Goal: Information Seeking & Learning: Learn about a topic

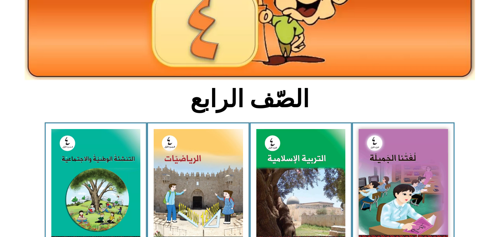
scroll to position [129, 0]
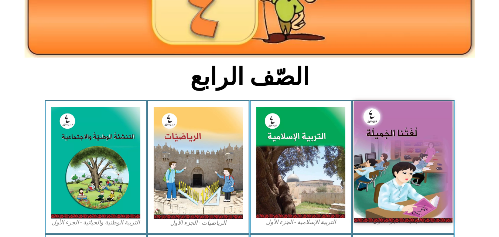
click at [388, 128] on img at bounding box center [403, 161] width 98 height 121
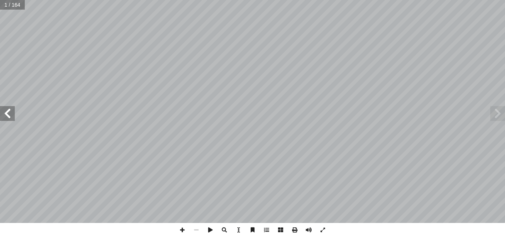
click at [504, 116] on span at bounding box center [497, 113] width 15 height 15
click at [495, 110] on span at bounding box center [497, 113] width 15 height 15
click at [5, 117] on span at bounding box center [7, 113] width 15 height 15
click at [6, 111] on span at bounding box center [7, 113] width 15 height 15
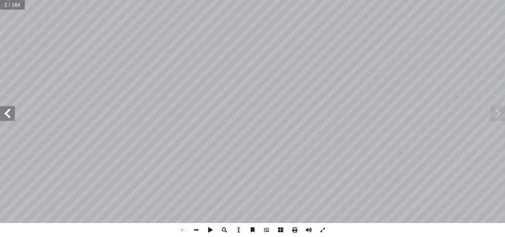
click at [6, 111] on span at bounding box center [7, 113] width 15 height 15
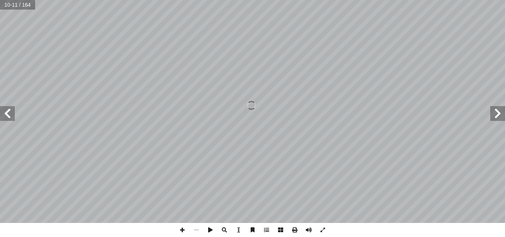
click at [11, 115] on span at bounding box center [7, 113] width 15 height 15
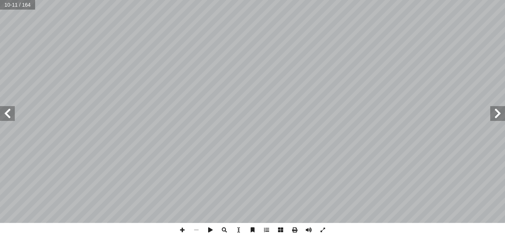
click at [11, 115] on span at bounding box center [7, 113] width 15 height 15
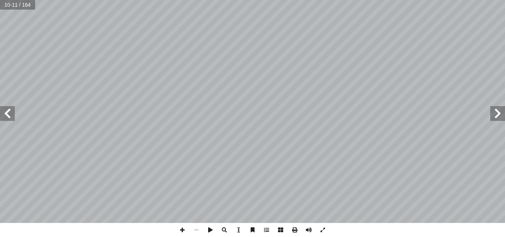
click at [11, 115] on span at bounding box center [7, 113] width 15 height 15
click at [9, 115] on span at bounding box center [7, 113] width 15 height 15
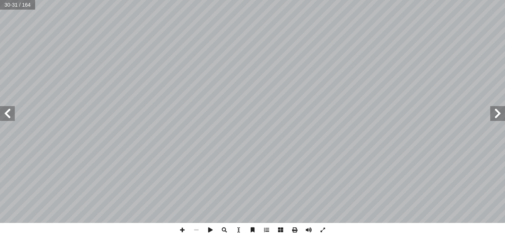
click at [9, 115] on span at bounding box center [7, 113] width 15 height 15
click at [499, 118] on span at bounding box center [497, 113] width 15 height 15
click at [500, 119] on span at bounding box center [497, 113] width 15 height 15
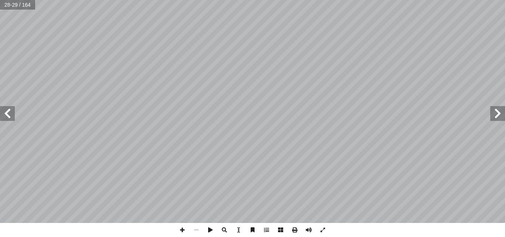
click at [496, 115] on span at bounding box center [497, 113] width 15 height 15
click at [13, 118] on span at bounding box center [7, 113] width 15 height 15
click at [14, 118] on span at bounding box center [7, 113] width 15 height 15
click at [284, 225] on div "٢٦ : أ ا َ ر ْ ق َ ن ُّ س ِ ح أ ا َ ف نا، ِ ت ْ ي َ ب ِ ناء ِ في ف ِ تون ْ ي َّ…" at bounding box center [252, 118] width 505 height 237
